Goal: Transaction & Acquisition: Purchase product/service

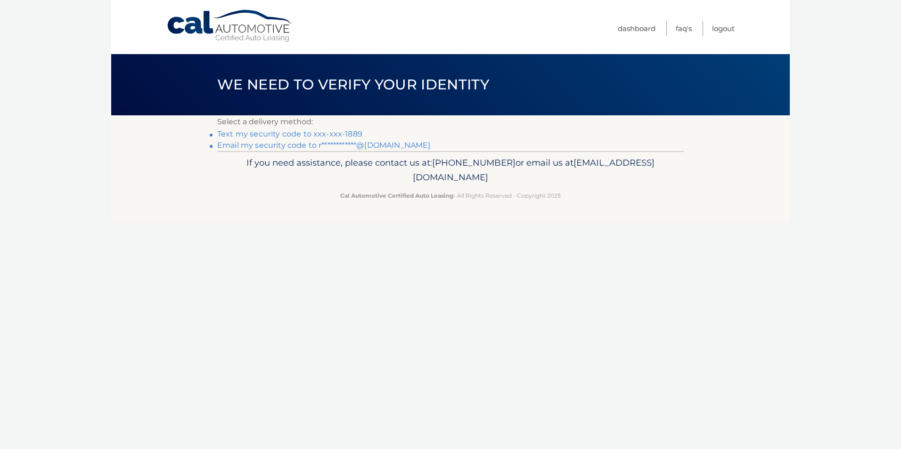
click at [232, 131] on link "Text my security code to xxx-xxx-1889" at bounding box center [289, 134] width 145 height 9
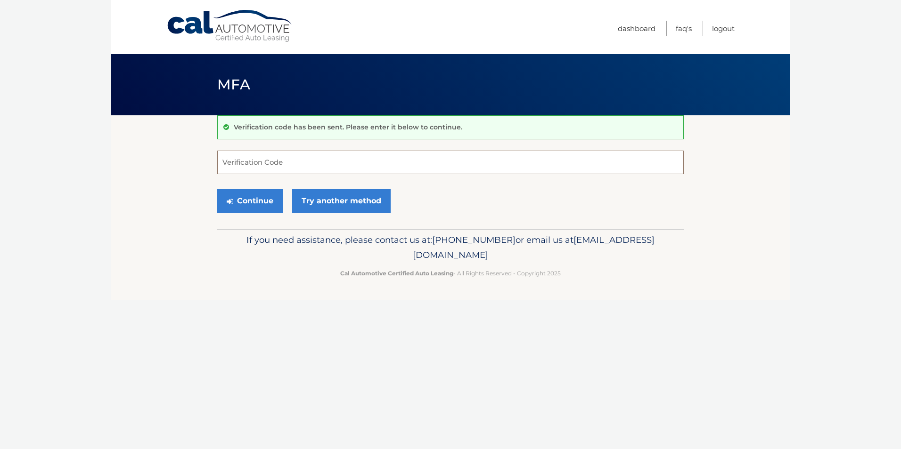
click at [334, 164] on input "Verification Code" at bounding box center [450, 163] width 466 height 24
type input "941312"
click at [244, 205] on button "Continue" at bounding box center [249, 201] width 65 height 24
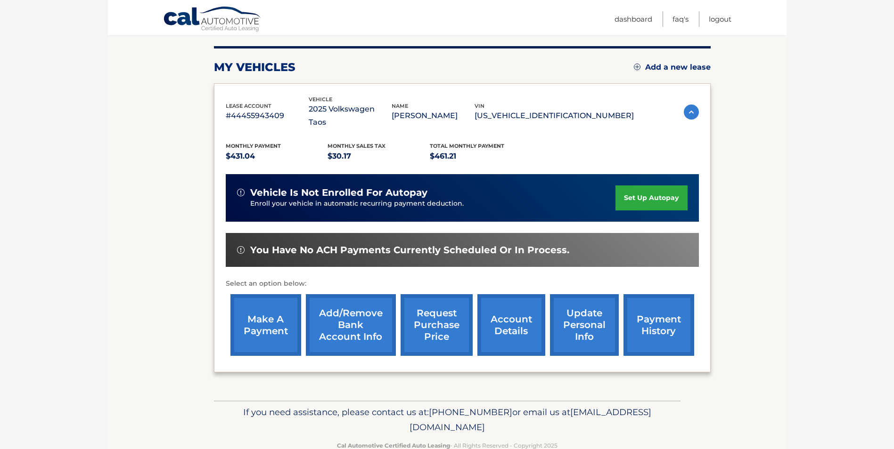
scroll to position [122, 0]
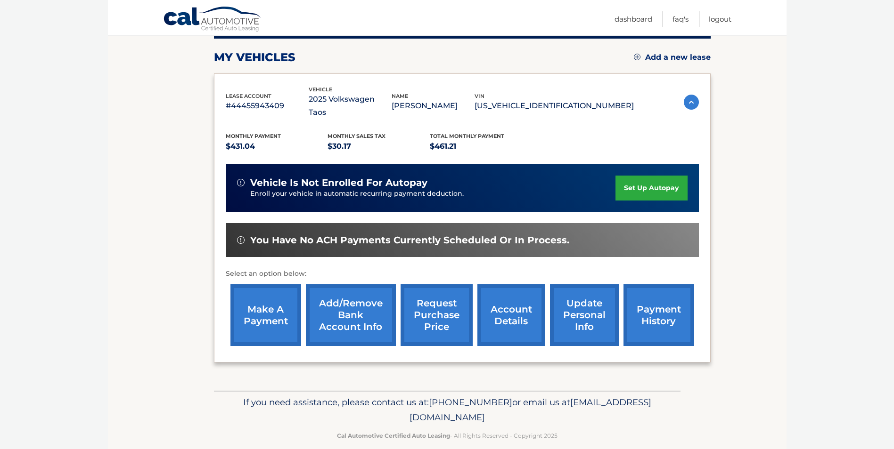
click at [271, 304] on link "make a payment" at bounding box center [265, 316] width 71 height 62
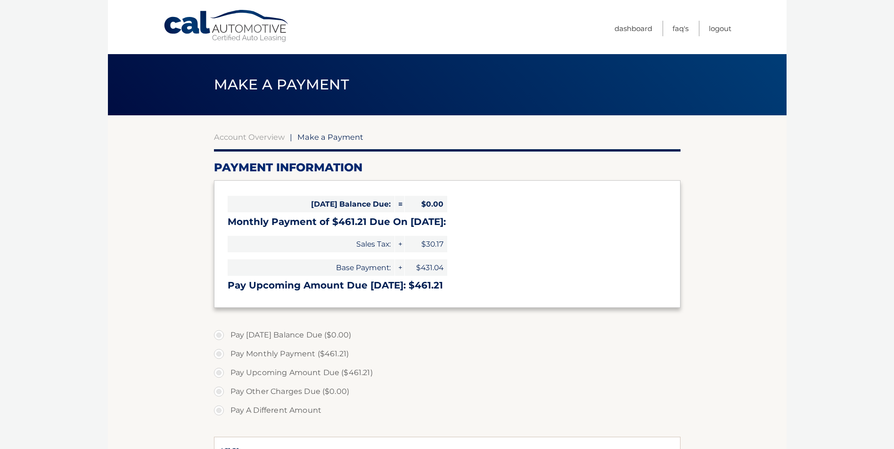
select select "NmJlNTYxMGMtNDM0Mi00ZGY5LTg4ZTctOTFmOTg3NDY0ZTBl"
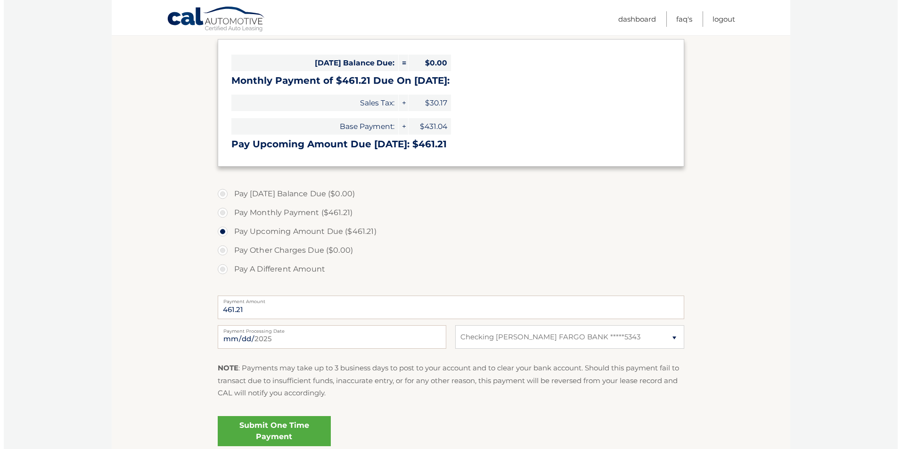
scroll to position [188, 0]
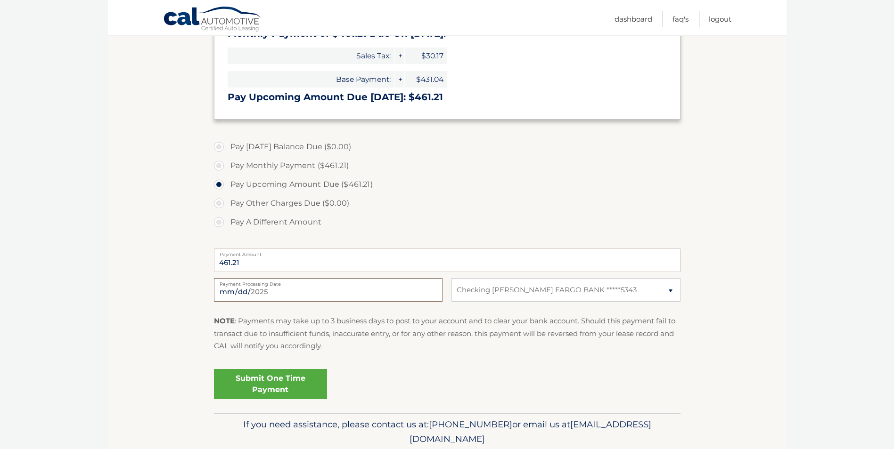
click at [293, 291] on input "2025-09-12" at bounding box center [328, 290] width 228 height 24
type input "2025-09-13"
click at [293, 374] on link "Submit One Time Payment" at bounding box center [270, 384] width 113 height 30
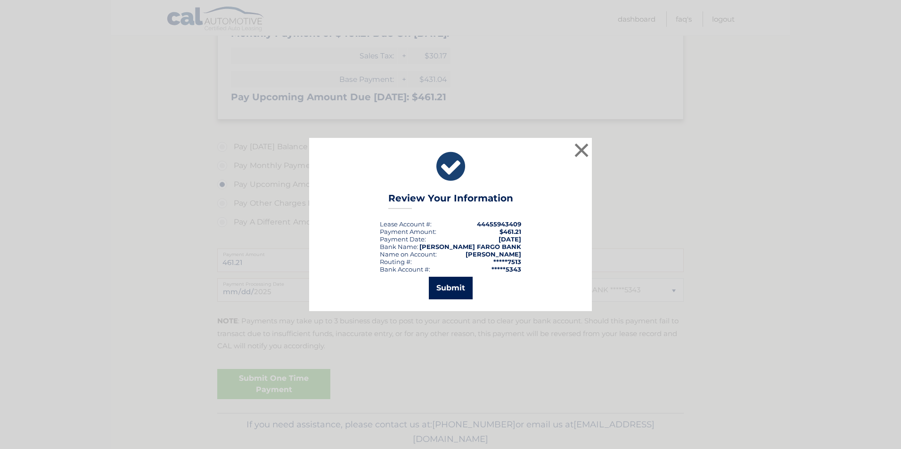
click at [452, 290] on button "Submit" at bounding box center [451, 288] width 44 height 23
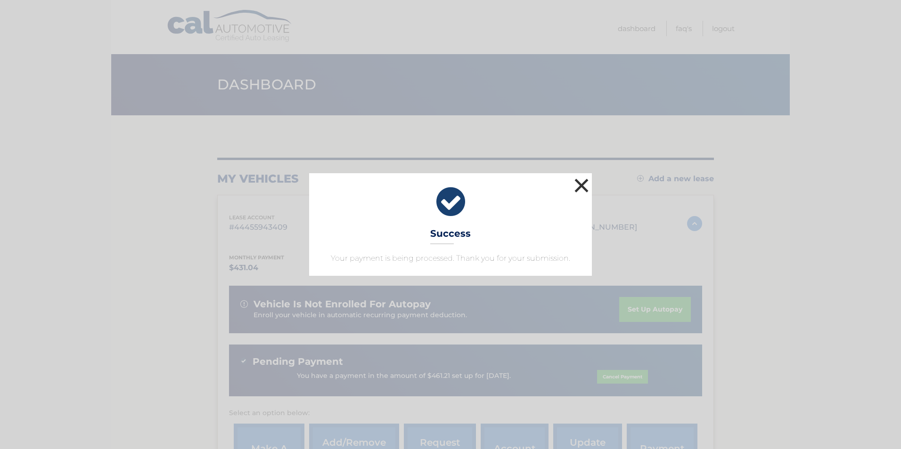
click at [582, 184] on button "×" at bounding box center [581, 185] width 19 height 19
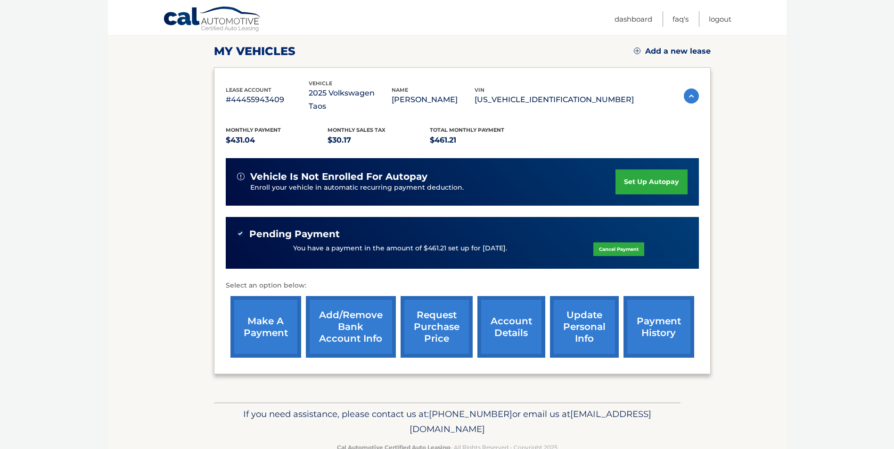
scroll to position [139, 0]
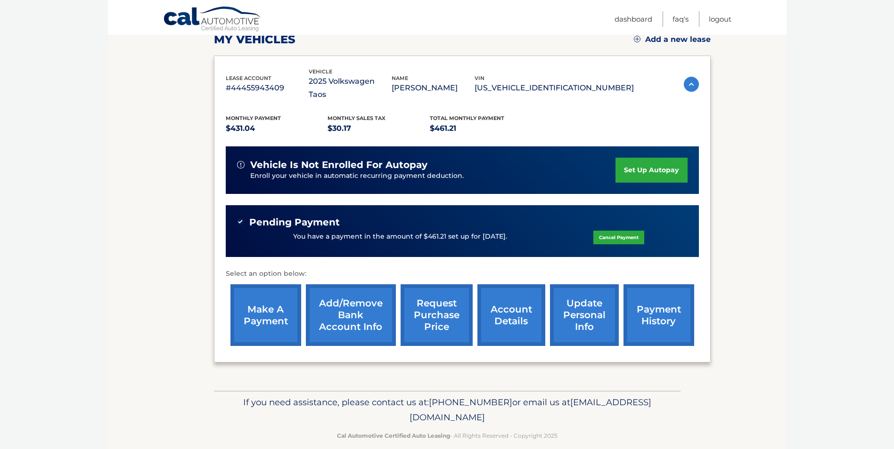
click at [674, 317] on link "payment history" at bounding box center [658, 316] width 71 height 62
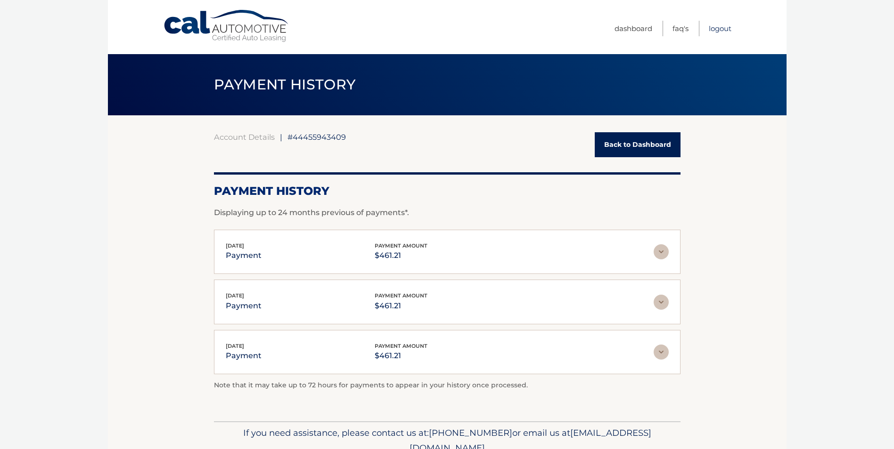
click at [713, 28] on link "Logout" at bounding box center [720, 29] width 23 height 16
